Goal: Check status

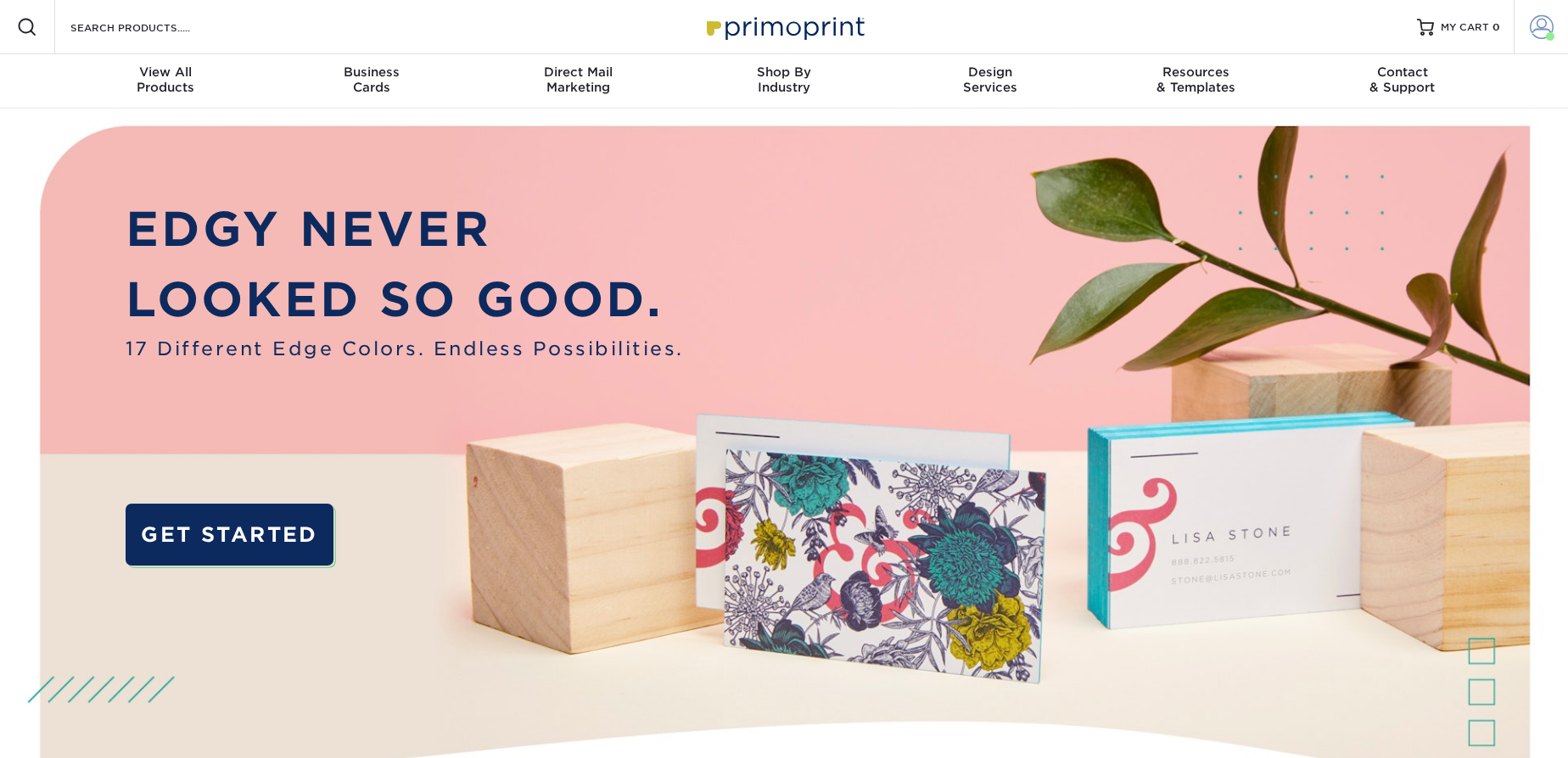
click at [1542, 29] on span at bounding box center [1541, 27] width 24 height 24
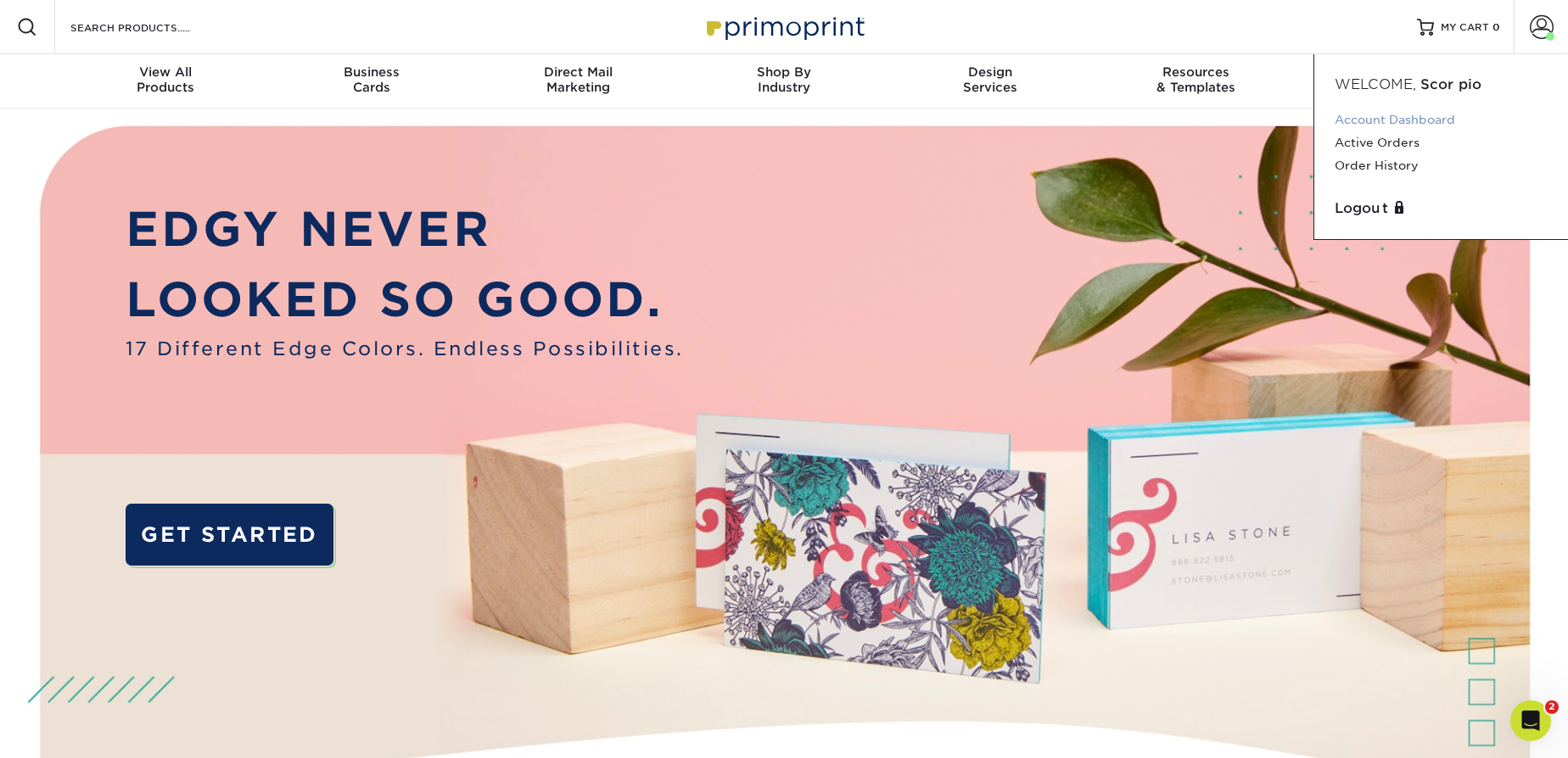
click at [1383, 112] on link "Account Dashboard" at bounding box center [1441, 120] width 213 height 23
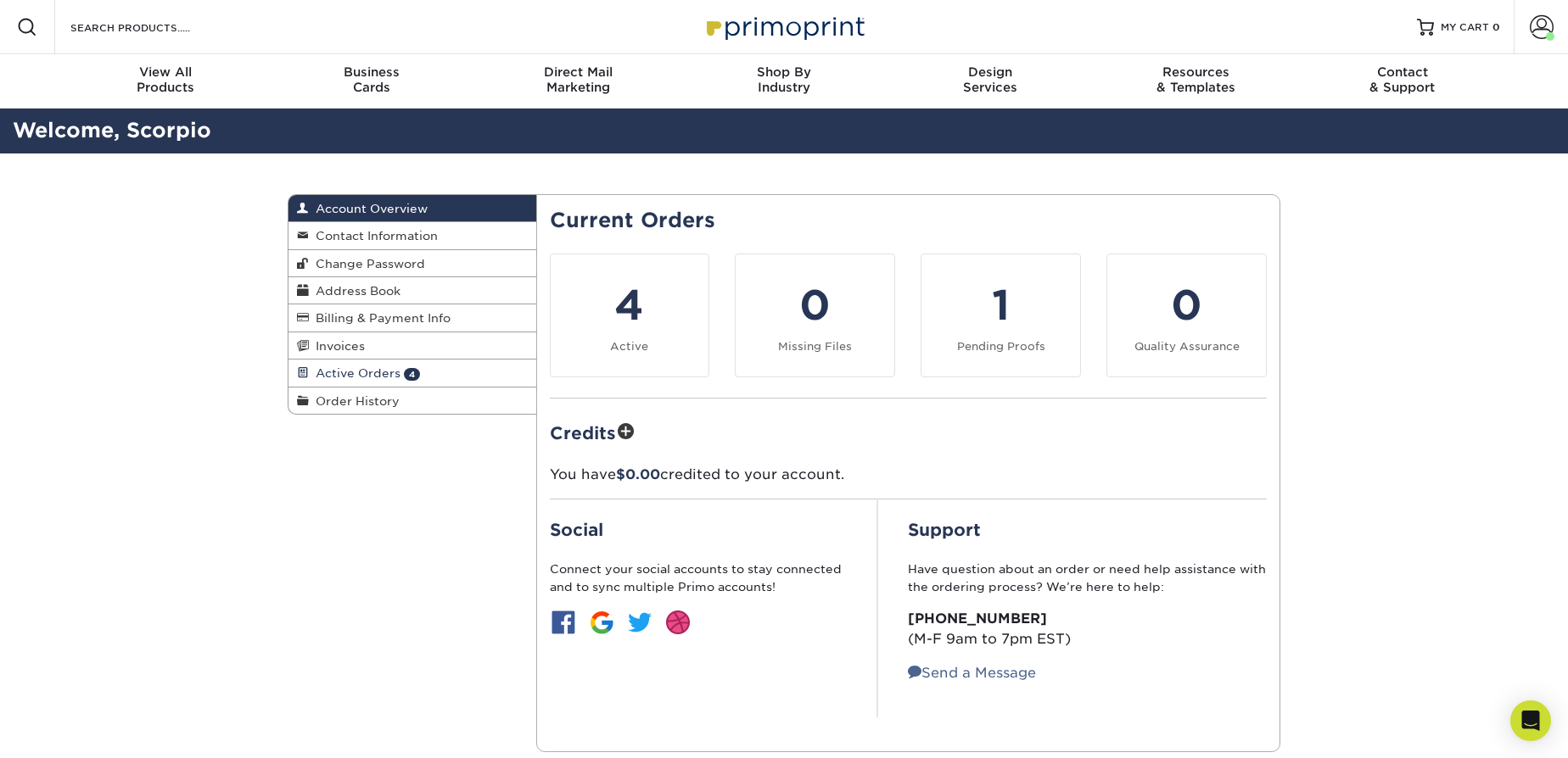
click at [363, 377] on link "Active Orders 4" at bounding box center [412, 373] width 248 height 27
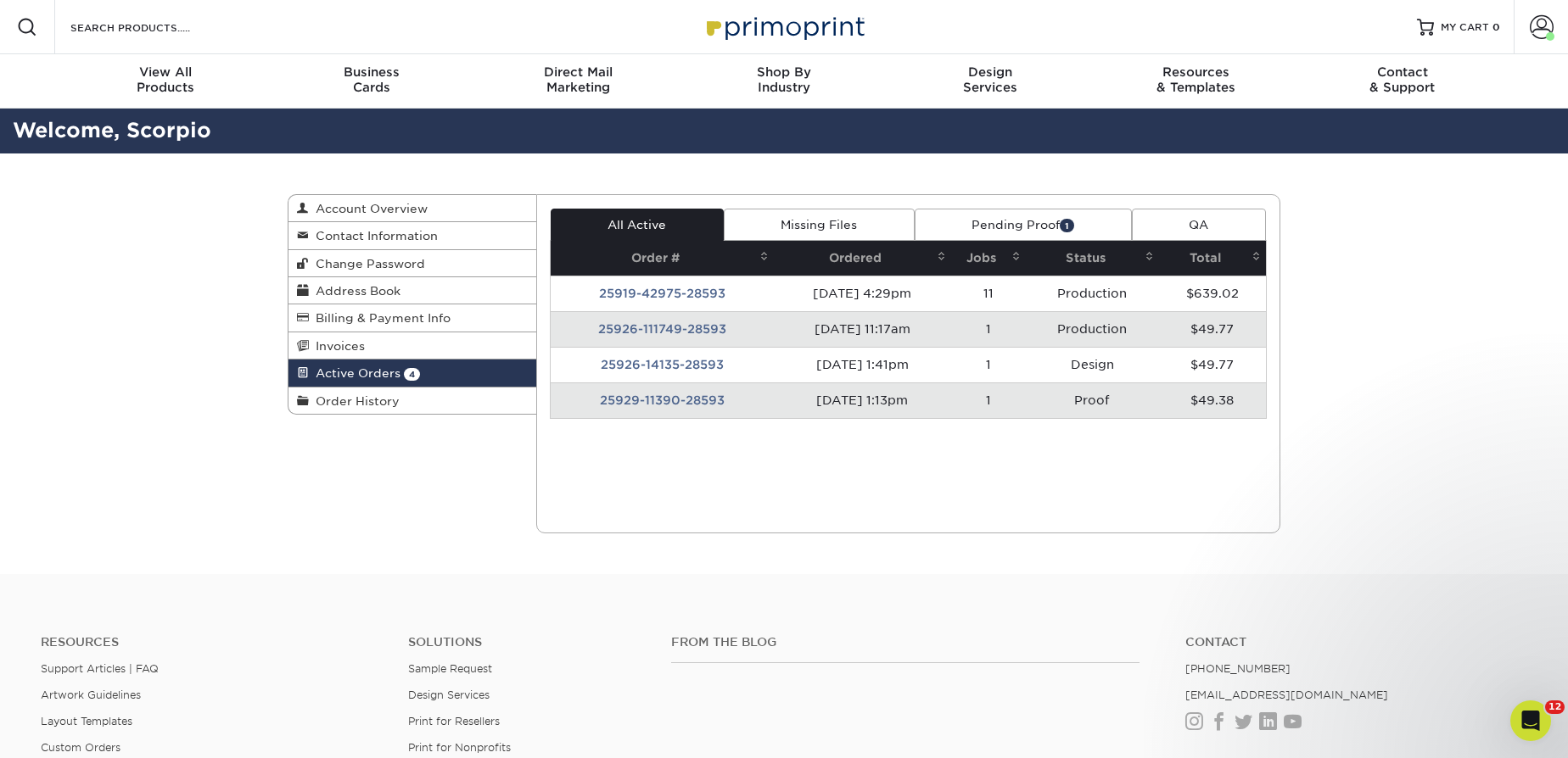
click at [658, 388] on td "25929-11390-28593" at bounding box center [662, 400] width 223 height 36
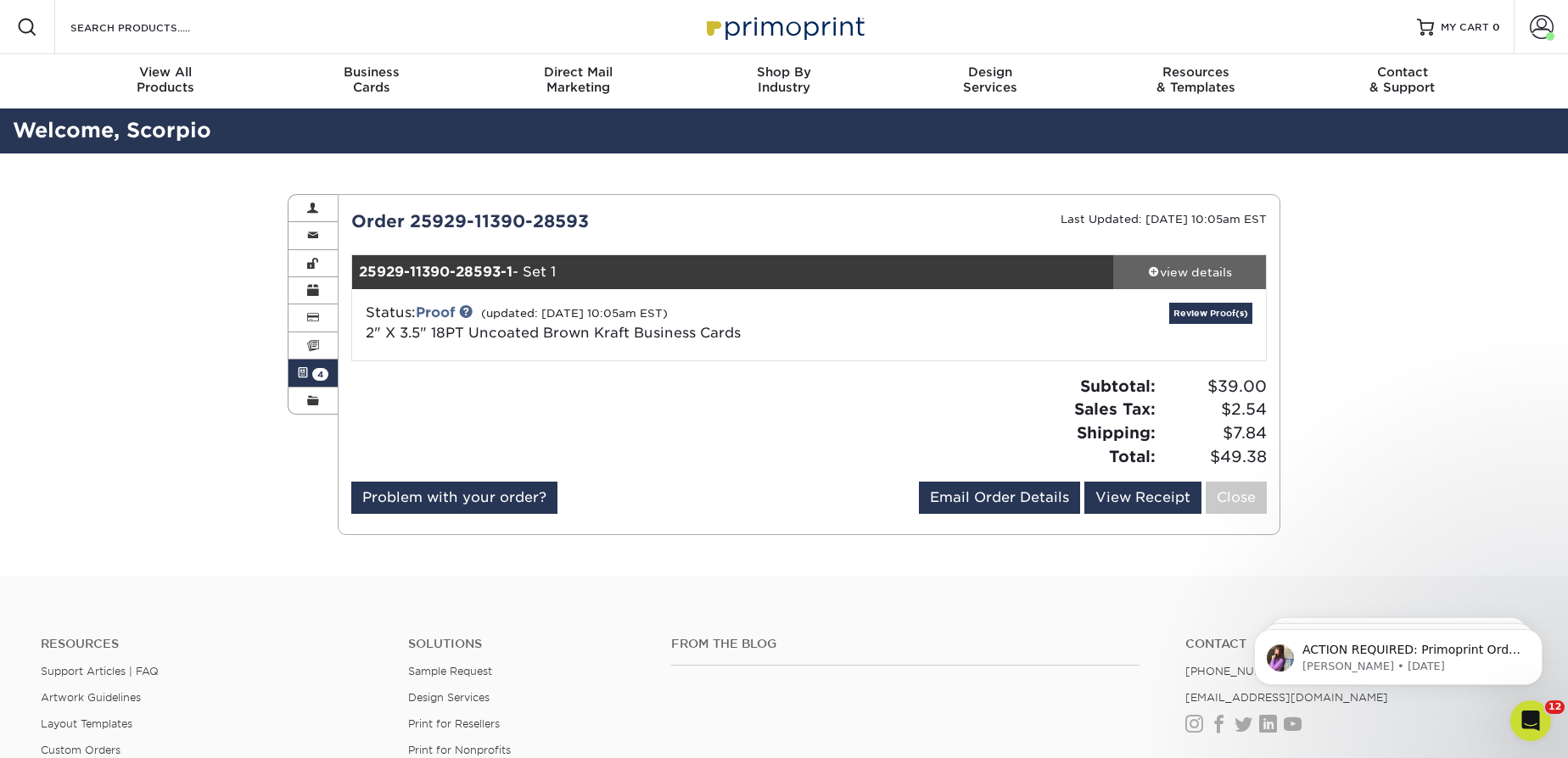
click at [1163, 274] on div "view details" at bounding box center [1188, 272] width 152 height 17
